Goal: Obtain resource: Obtain resource

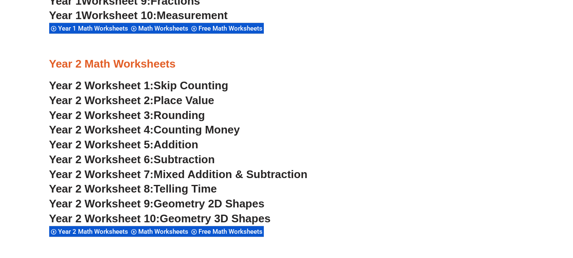
scroll to position [991, 0]
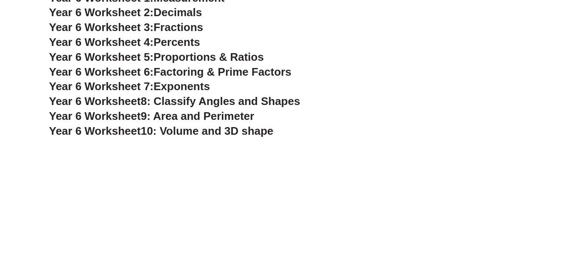
scroll to position [988, 0]
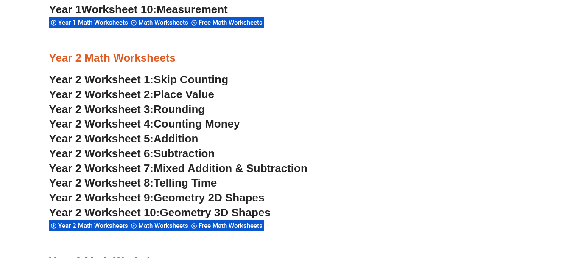
click at [201, 95] on span "Place Value" at bounding box center [184, 94] width 61 height 13
click at [182, 109] on span "Rounding" at bounding box center [179, 109] width 51 height 13
click at [193, 122] on span "Counting Money" at bounding box center [197, 123] width 87 height 13
click at [180, 136] on span "Addition" at bounding box center [176, 138] width 45 height 13
click at [143, 151] on span "Year 2 Worksheet 6:" at bounding box center [101, 153] width 105 height 13
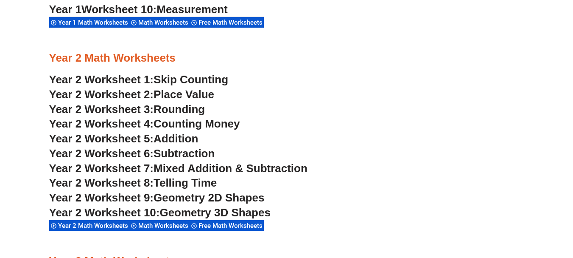
click at [209, 168] on span "Mixed Addition & Subtraction" at bounding box center [231, 168] width 154 height 13
click at [198, 182] on span "Telling Time" at bounding box center [185, 182] width 63 height 13
click at [229, 197] on span "Geometry 2D Shapes" at bounding box center [209, 197] width 111 height 13
click at [135, 210] on span "Year 2 Worksheet 10:" at bounding box center [104, 212] width 111 height 13
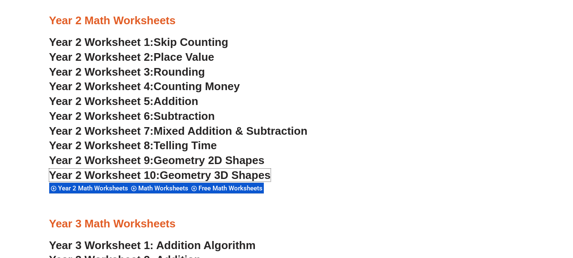
scroll to position [1115, 0]
